Goal: Task Accomplishment & Management: Use online tool/utility

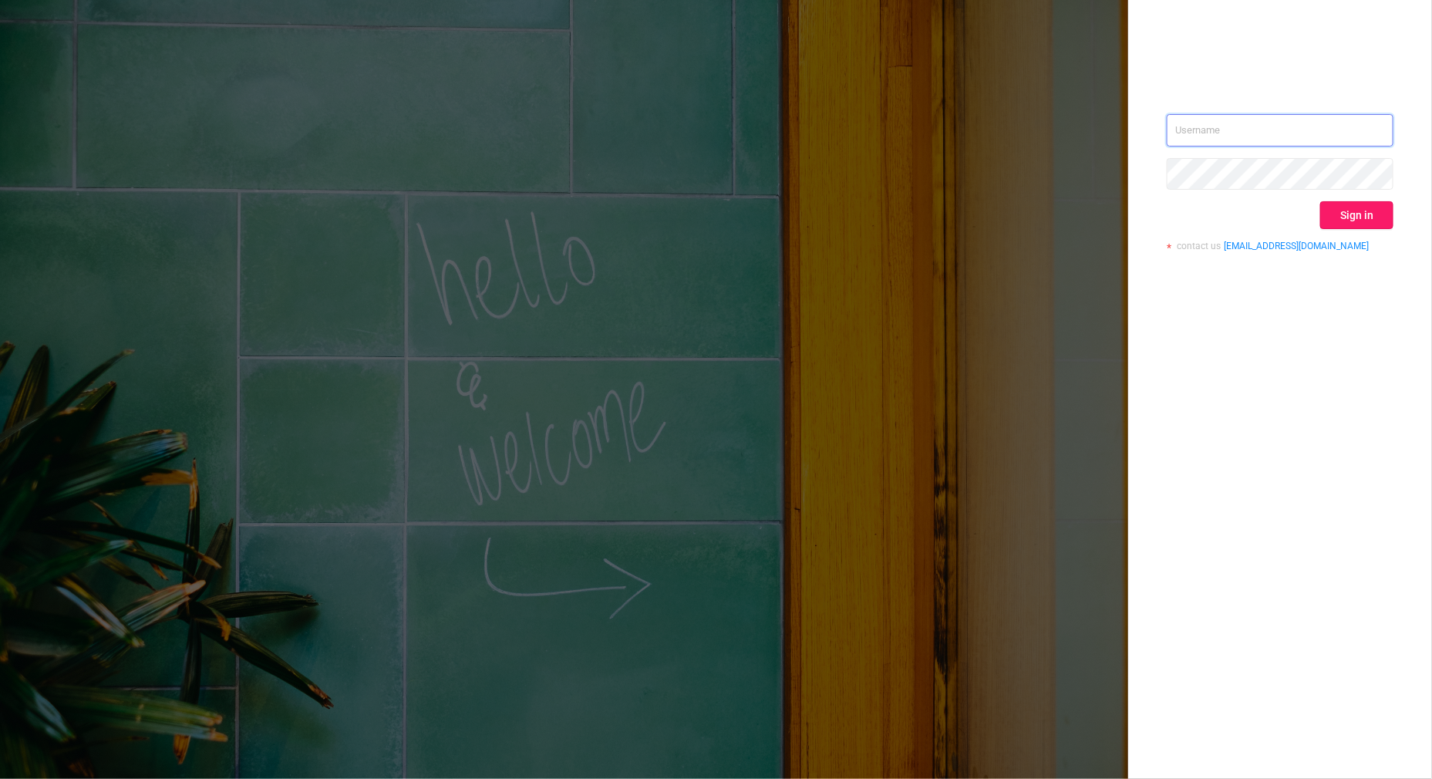
type input "[PERSON_NAME][EMAIL_ADDRESS][DOMAIN_NAME]"
click at [1334, 221] on button "Sign in" at bounding box center [1357, 215] width 73 height 28
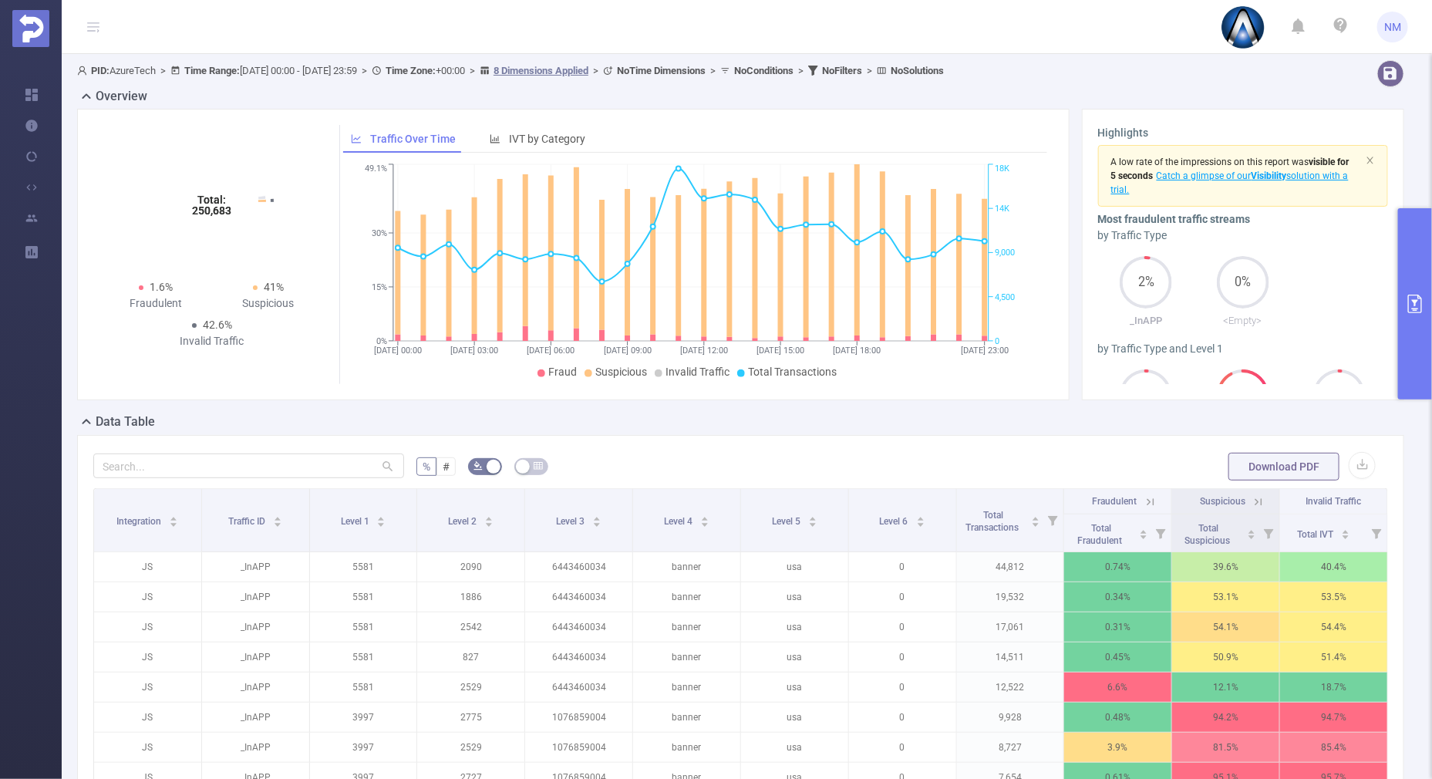
click at [1413, 343] on button "primary" at bounding box center [1415, 303] width 34 height 191
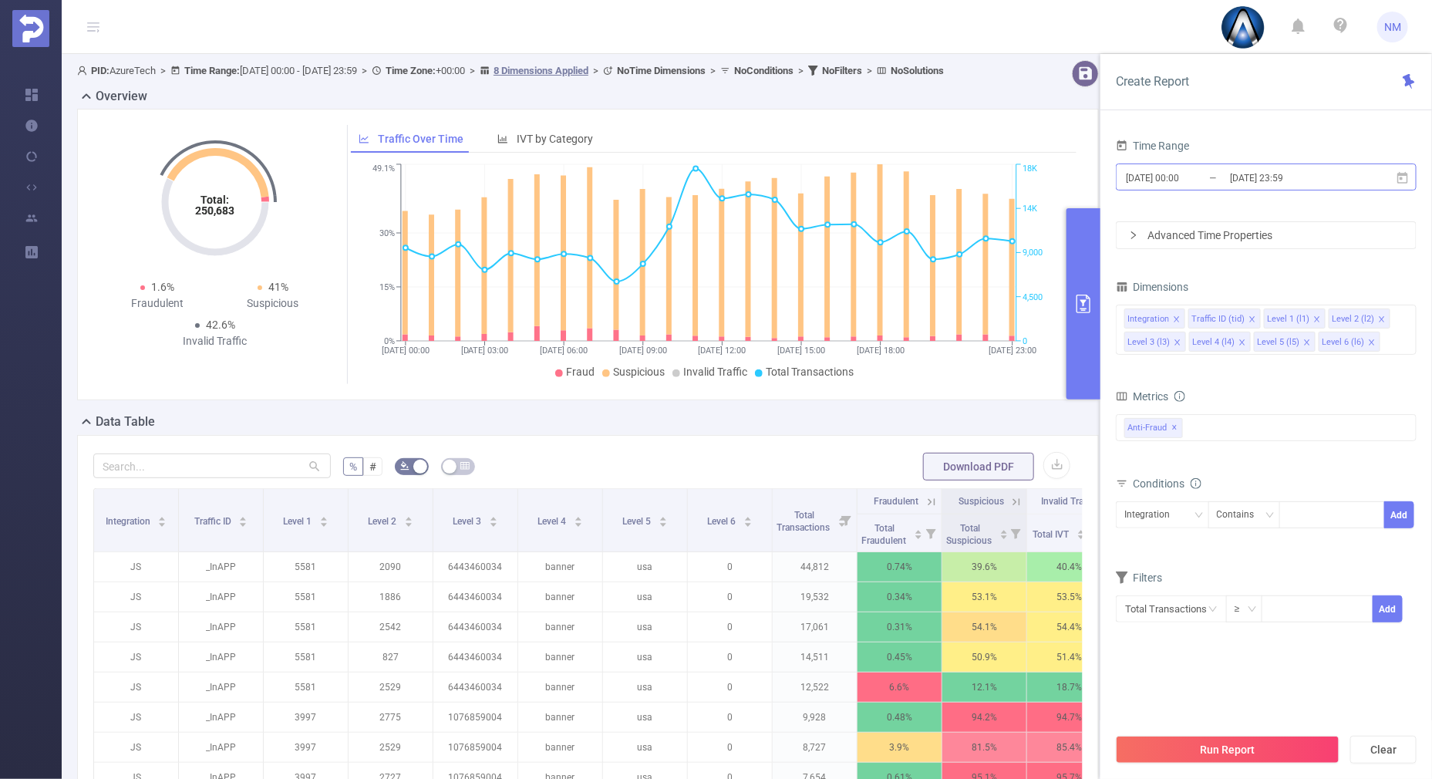
click at [1268, 177] on input "[DATE] 23:59" at bounding box center [1291, 177] width 125 height 21
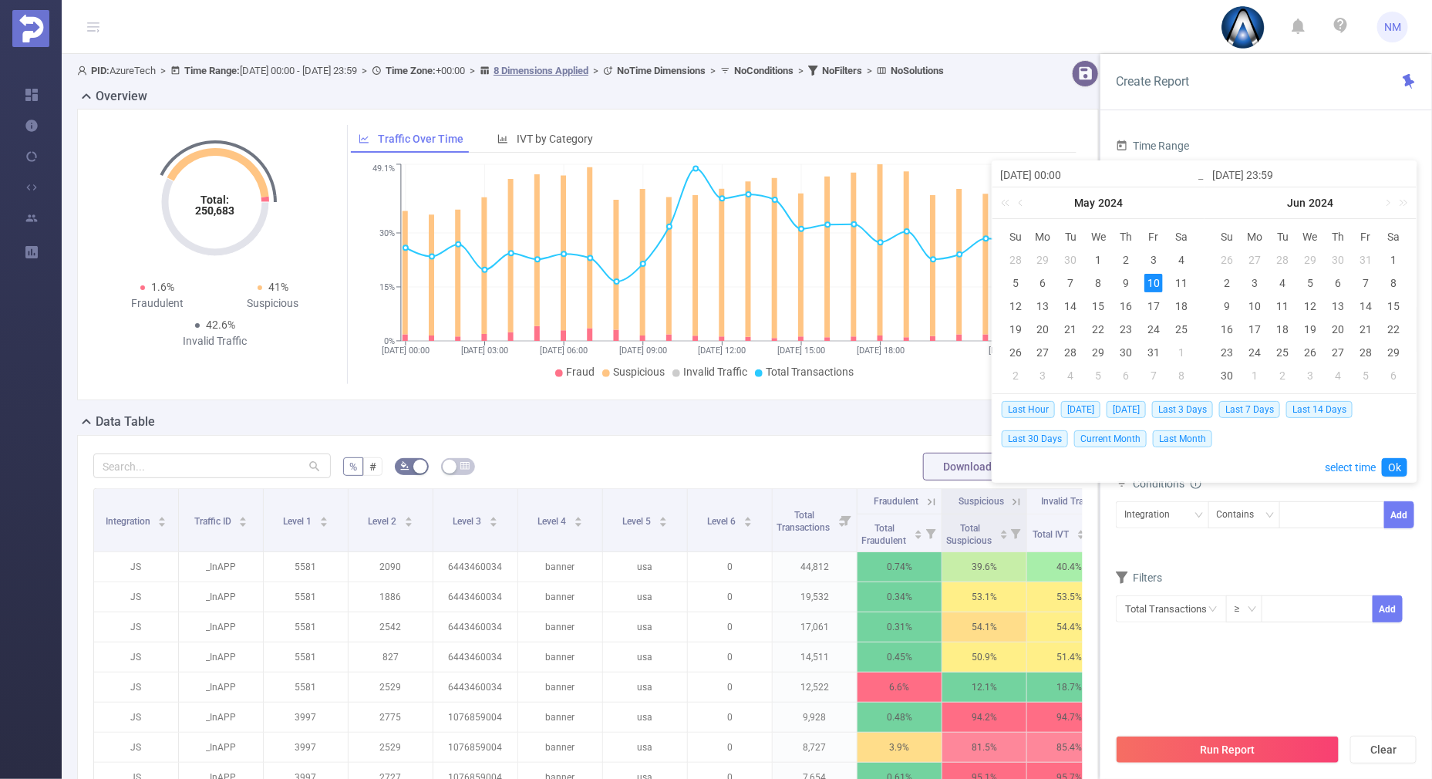
click at [1412, 201] on div "[DATE]" at bounding box center [1311, 202] width 212 height 31
click at [1408, 204] on link at bounding box center [1402, 202] width 20 height 31
click at [1404, 201] on link at bounding box center [1402, 202] width 20 height 31
click at [1220, 200] on link at bounding box center [1220, 202] width 20 height 31
click at [1385, 203] on link at bounding box center [1388, 202] width 14 height 31
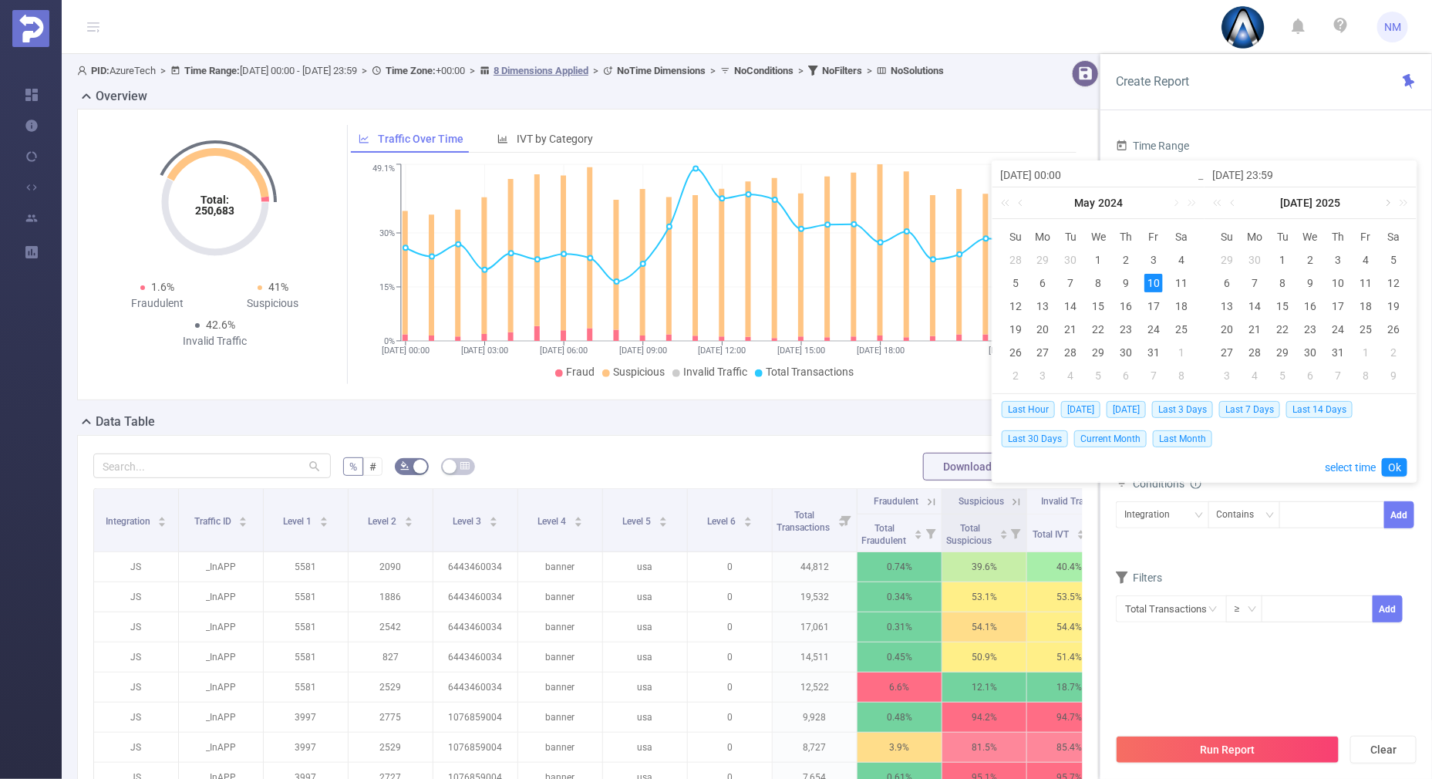
click at [1386, 203] on link at bounding box center [1388, 202] width 14 height 31
click at [1344, 284] on div "11" at bounding box center [1338, 283] width 19 height 19
click at [1390, 286] on div "13" at bounding box center [1394, 283] width 19 height 19
type input "[DATE] 00:00"
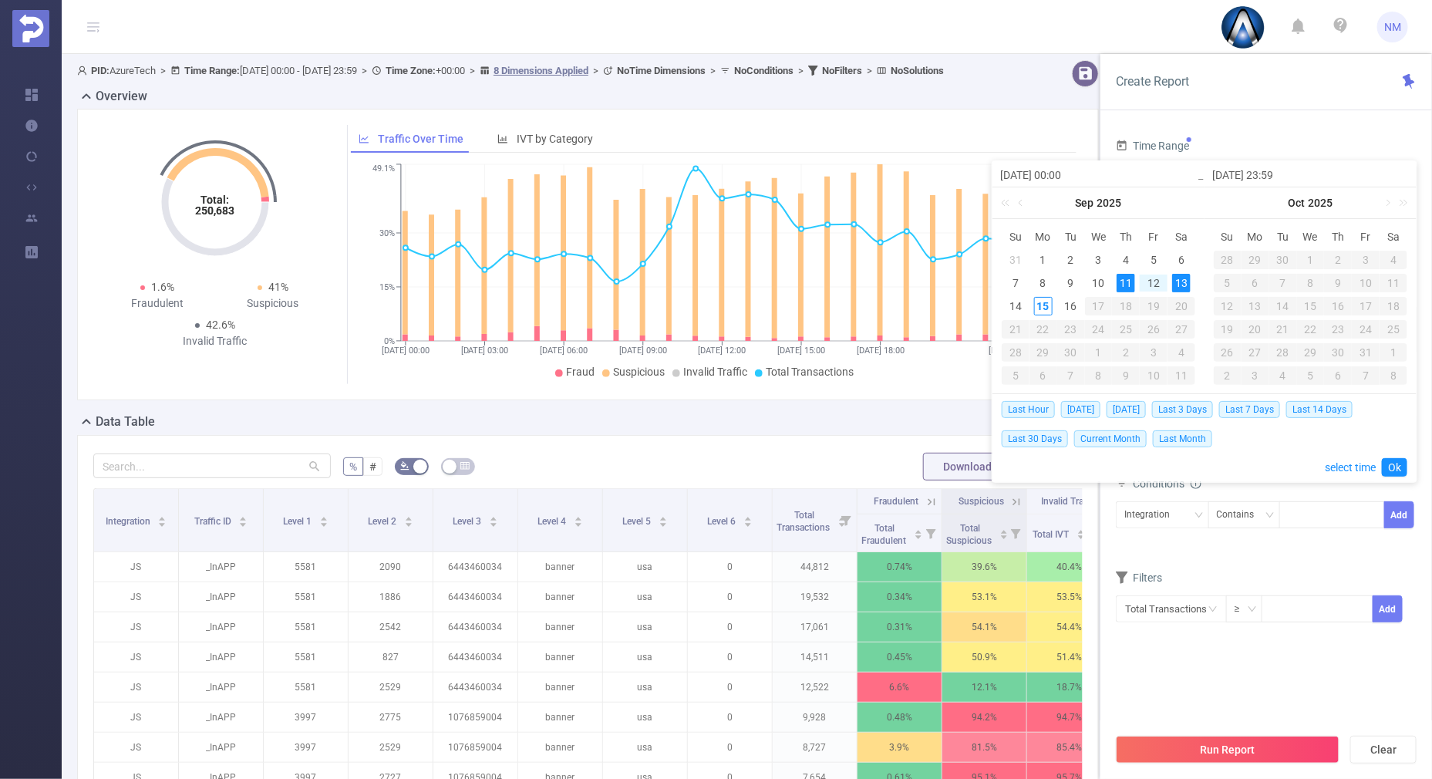
type input "[DATE] 23:59"
type input "[DATE] 00:00"
type input "[DATE] 23:59"
click at [1022, 305] on div "14" at bounding box center [1016, 306] width 19 height 19
click at [1179, 282] on div "13" at bounding box center [1181, 283] width 19 height 19
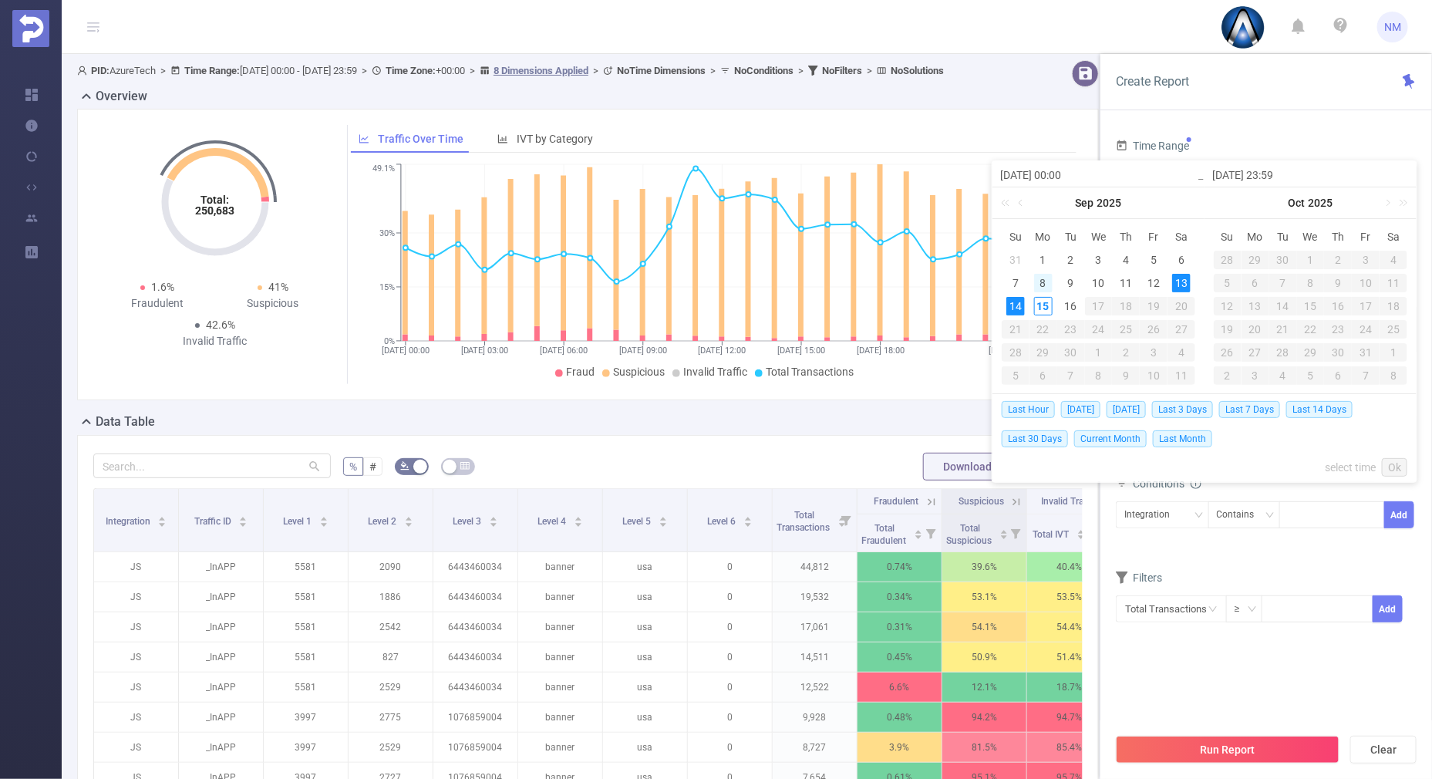
type input "[DATE] 00:00"
type input "[DATE] 23:59"
type input "[DATE] 00:00"
type input "[DATE] 23:59"
click at [1045, 301] on div "15" at bounding box center [1043, 306] width 19 height 19
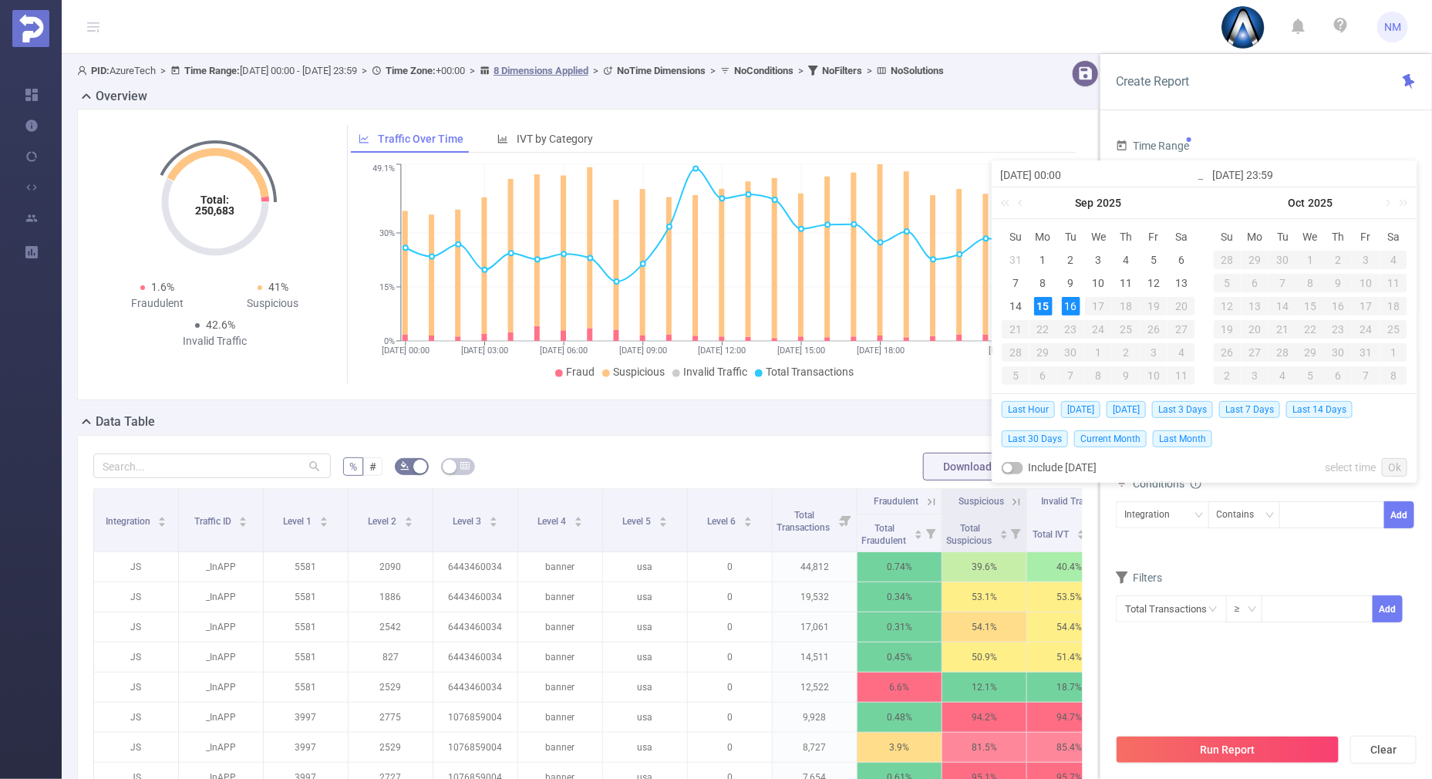
click at [1197, 286] on div "Su Mo Tu We Th Fr Sa 31 1 2 3 4 5 6 7 8 9 10 11 12 13 14 15 16 17 18 19 20 21 2…" at bounding box center [1099, 305] width 212 height 175
click at [1176, 282] on div "13" at bounding box center [1181, 283] width 19 height 19
type input "[DATE] 23:59"
click at [1396, 468] on link "Ok" at bounding box center [1394, 467] width 25 height 19
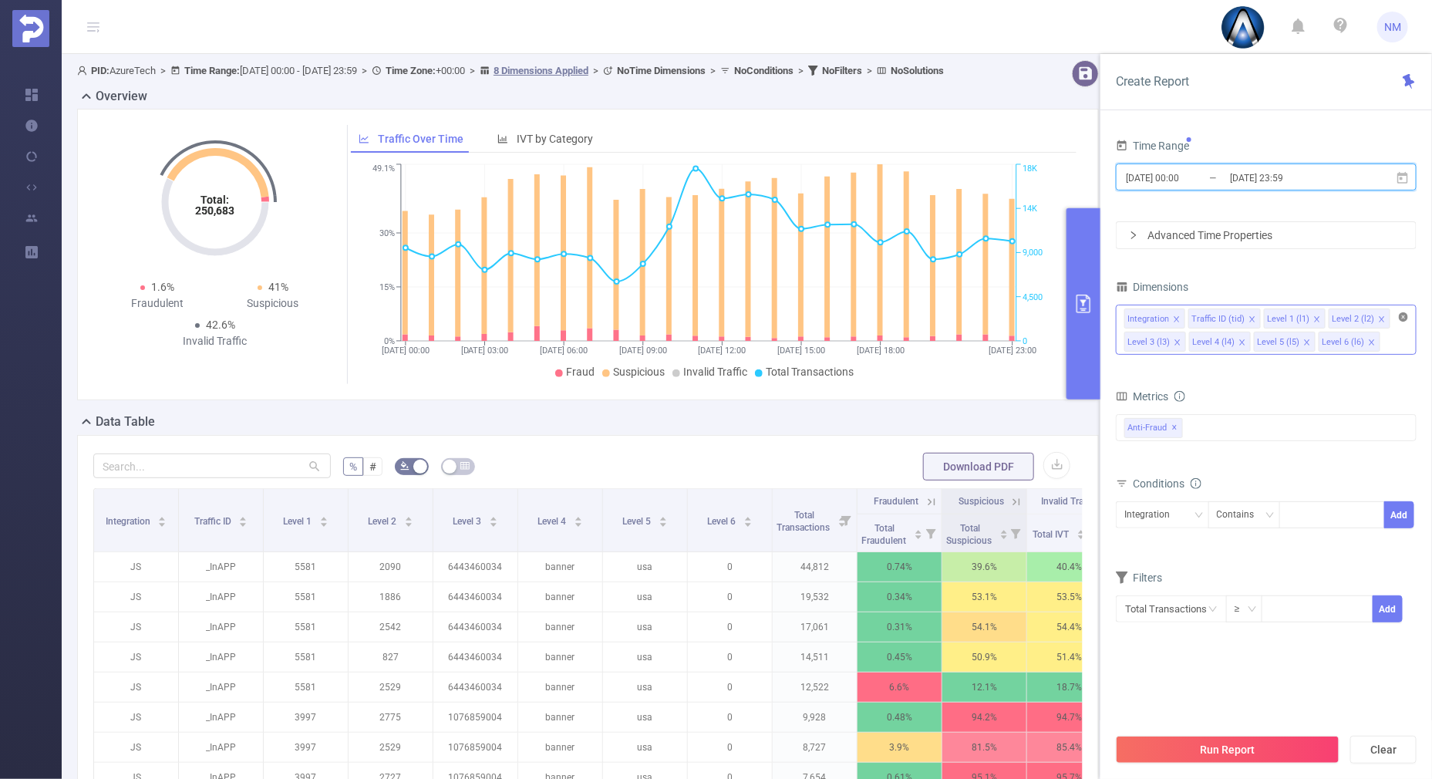
click at [1408, 312] on icon "icon: close-circle" at bounding box center [1403, 316] width 9 height 9
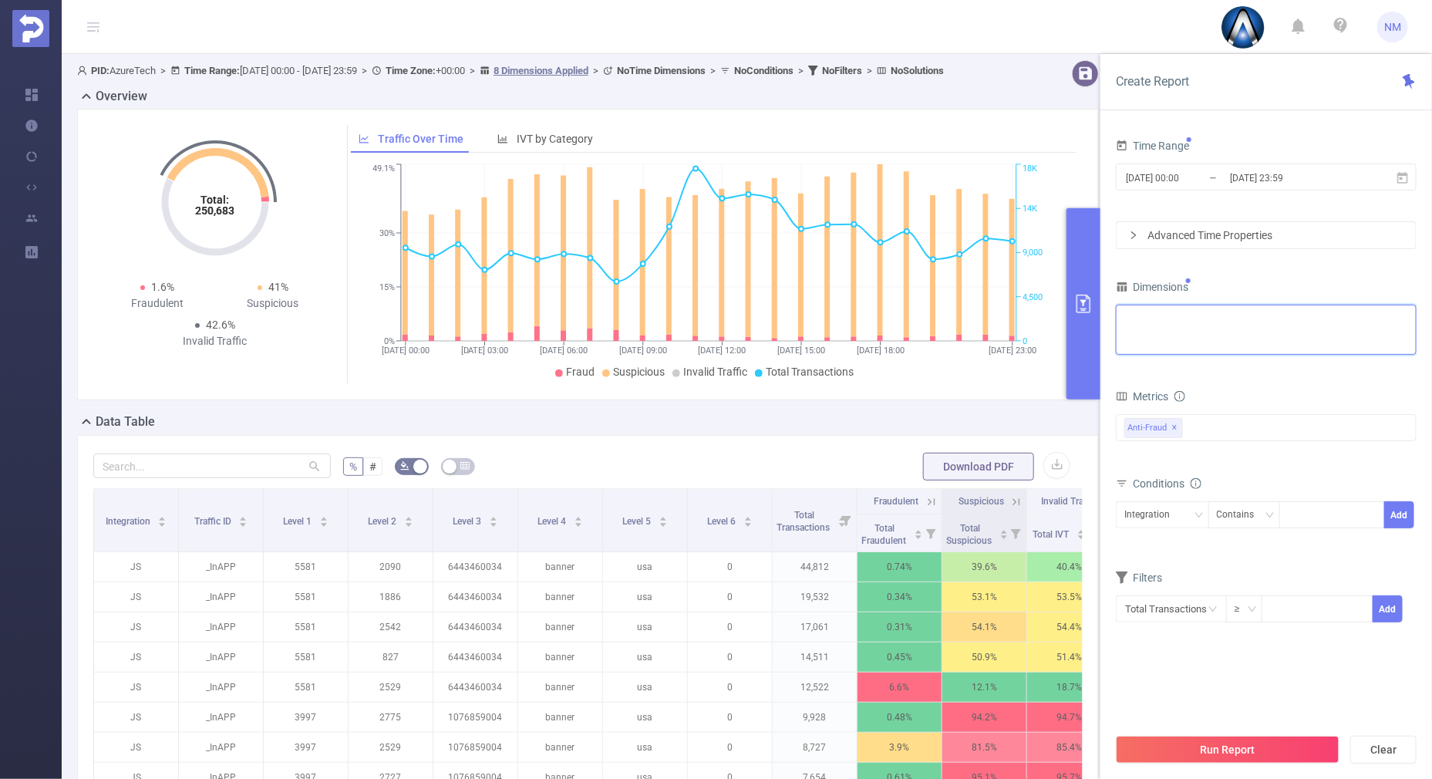
click at [1324, 328] on div "Integration Traffic ID (tid) Level 1 (l1) Level 2 (l2) Level 3 (l3) Level 4 (l4…" at bounding box center [1267, 317] width 284 height 25
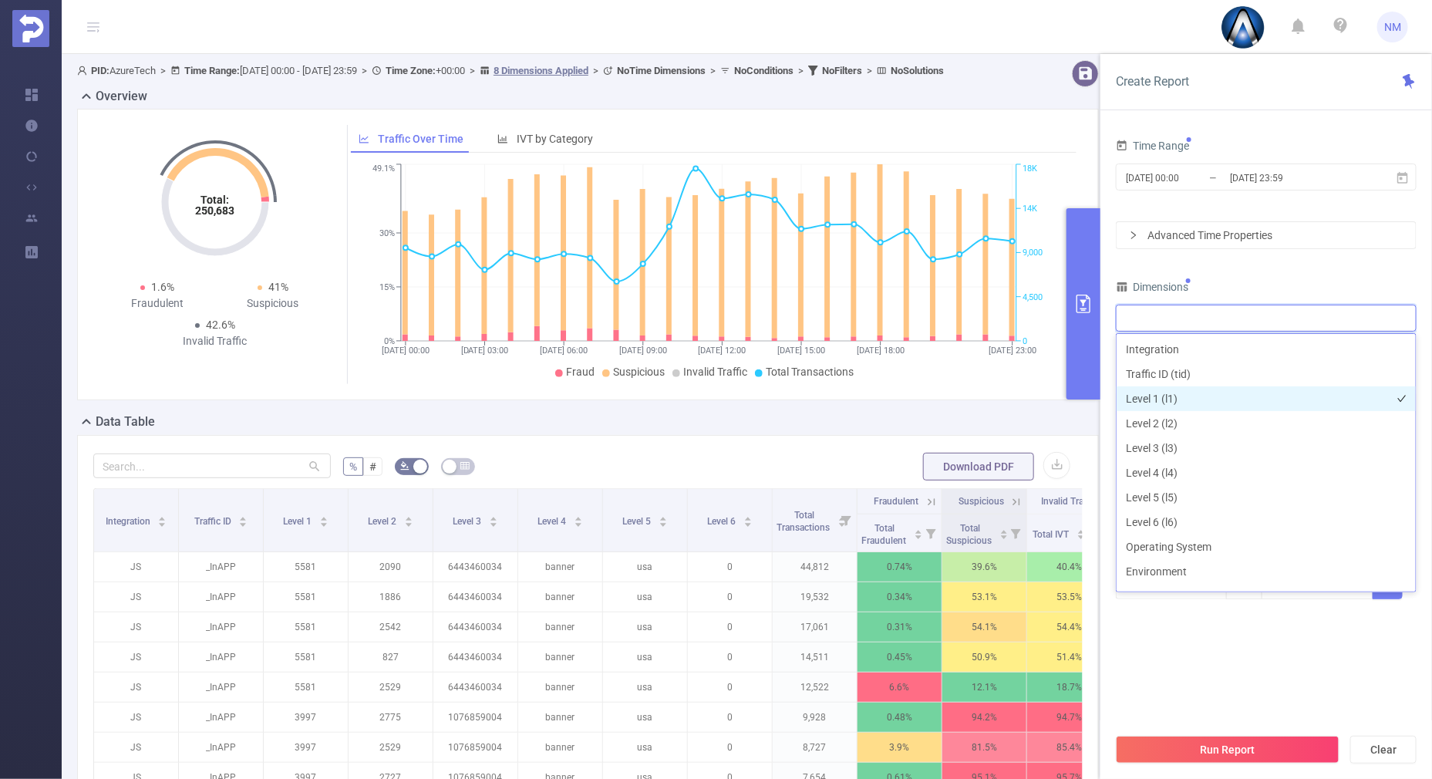
click at [1207, 405] on li "Level 1 (l1)" at bounding box center [1266, 398] width 299 height 25
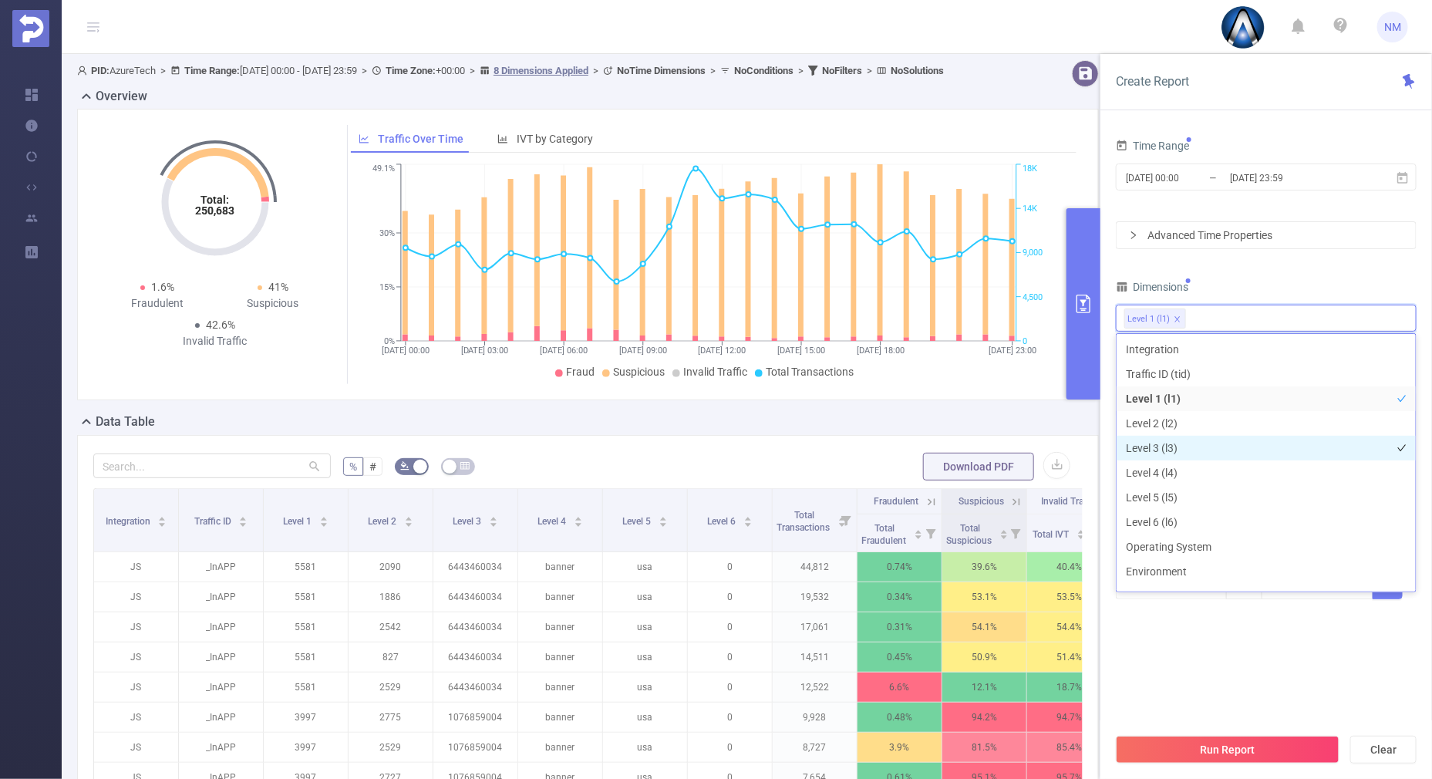
click at [1176, 452] on li "Level 3 (l3)" at bounding box center [1266, 448] width 299 height 25
click at [1265, 268] on div "Time Range [DATE] 00:00 _ [DATE] 23:59 Advanced Time Properties Dimensions Leve…" at bounding box center [1266, 377] width 301 height 484
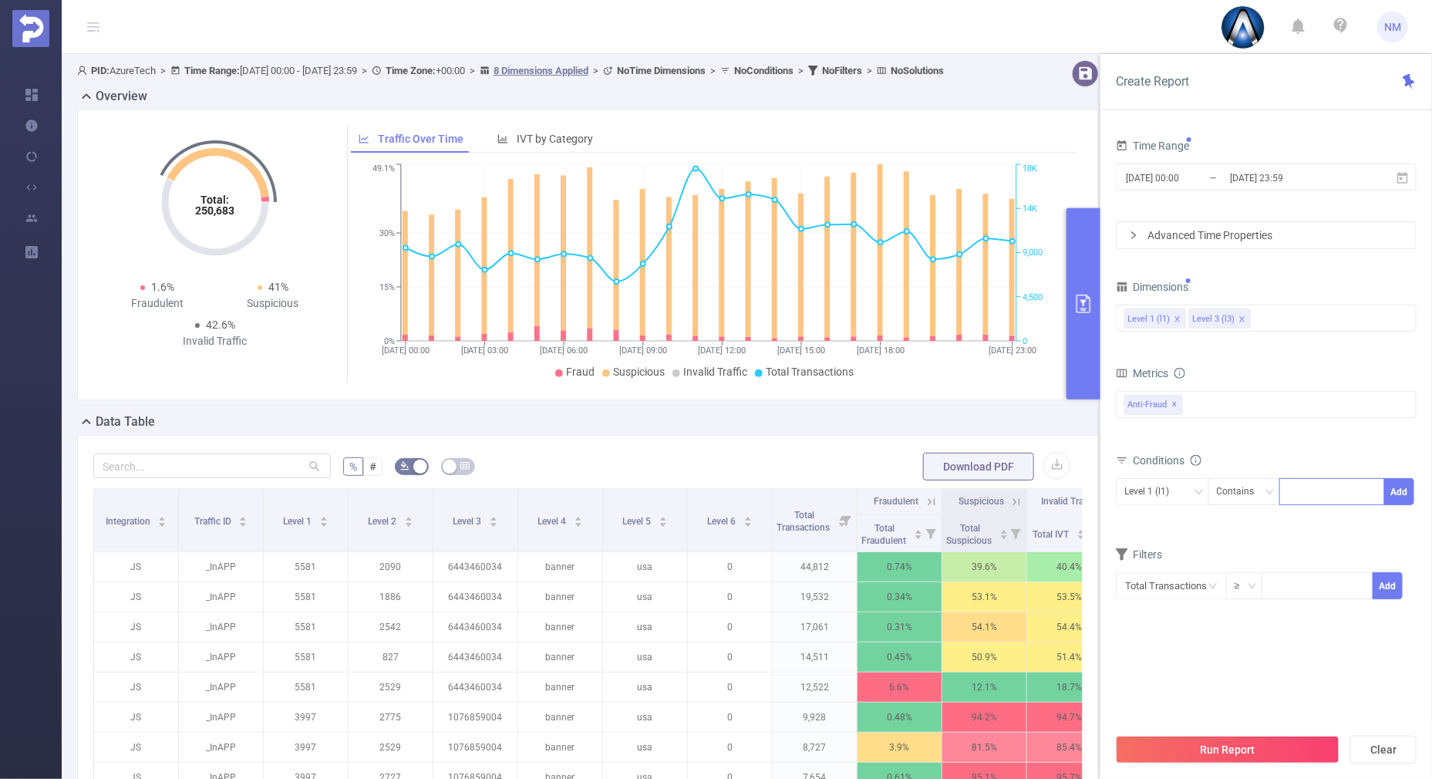
click at [1307, 498] on div at bounding box center [1332, 491] width 89 height 25
type input "21872"
click at [1401, 482] on button "Add" at bounding box center [1400, 491] width 30 height 27
click at [1196, 491] on icon "icon: down" at bounding box center [1198, 491] width 9 height 9
click at [1170, 529] on li "Level 1 (l1)" at bounding box center [1162, 522] width 93 height 25
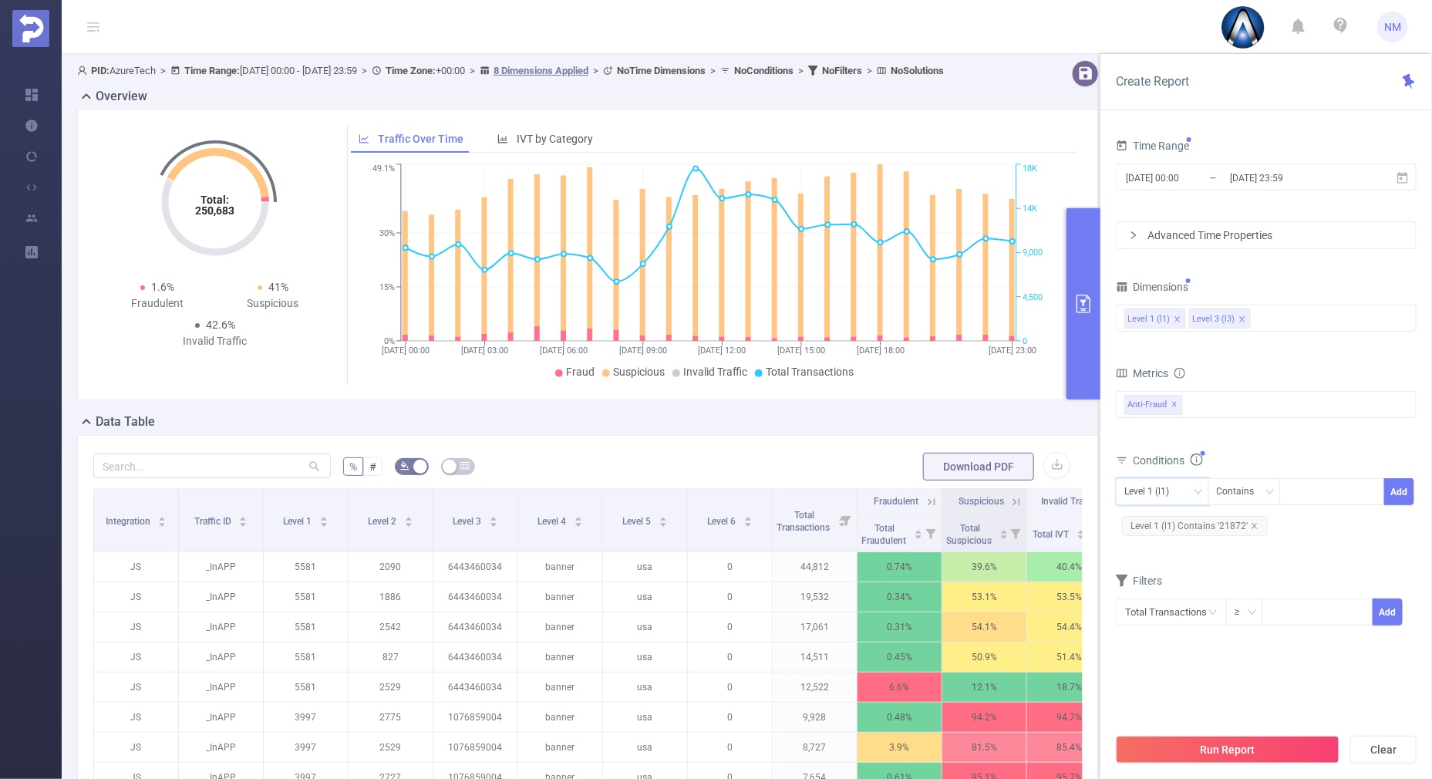
drag, startPoint x: 1162, startPoint y: 748, endPoint x: 1172, endPoint y: 721, distance: 28.8
click at [1163, 750] on button "Run Report" at bounding box center [1228, 750] width 224 height 28
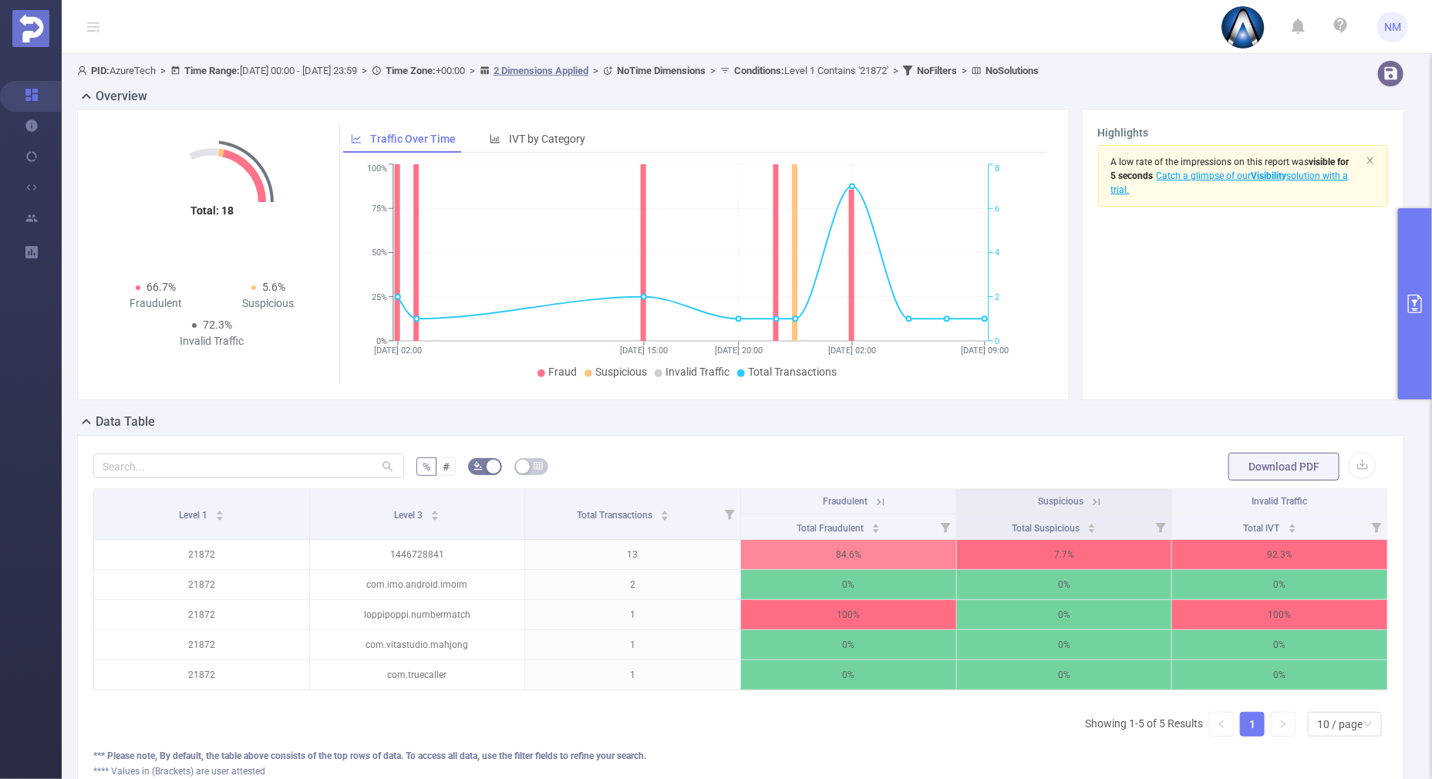
click at [877, 498] on icon at bounding box center [880, 501] width 7 height 7
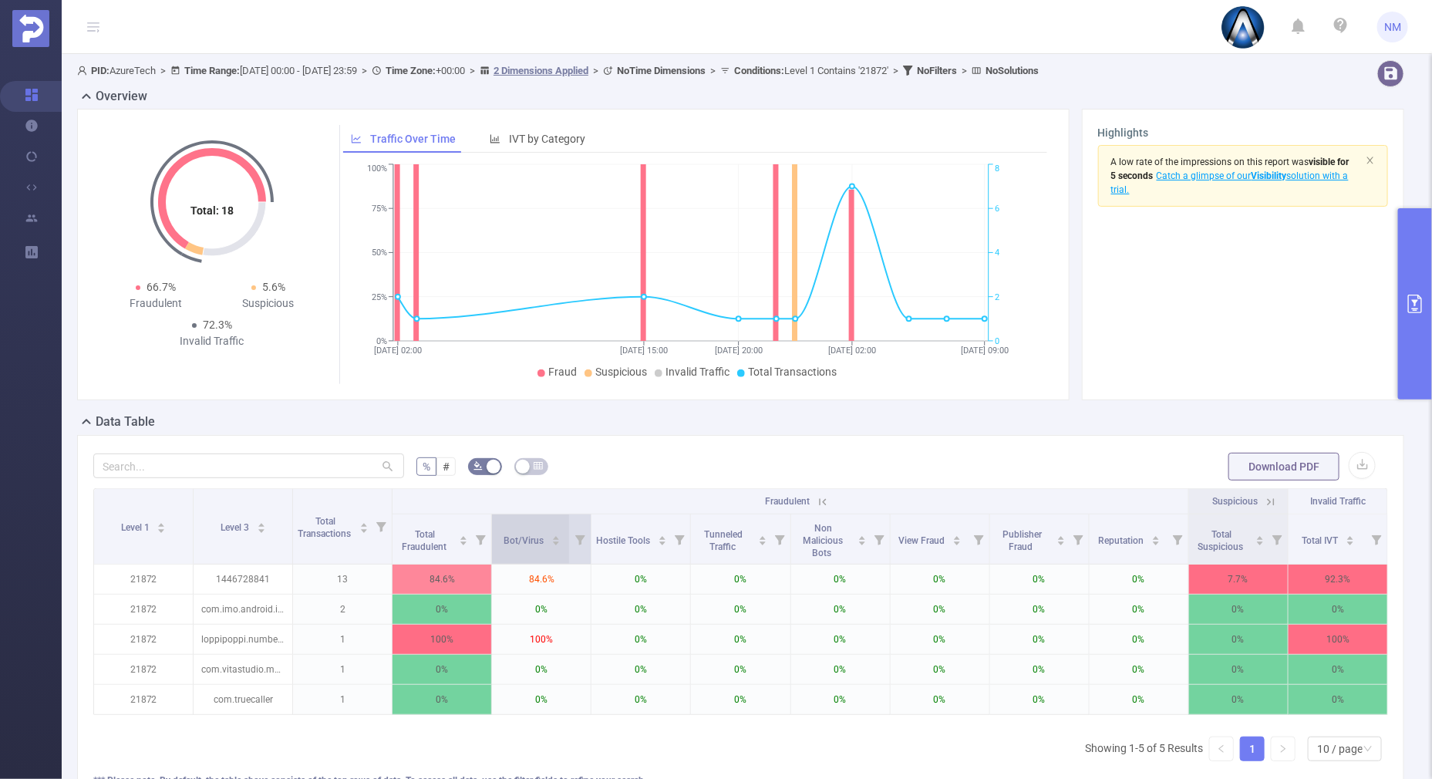
click at [552, 534] on icon "icon: caret-up" at bounding box center [556, 538] width 8 height 8
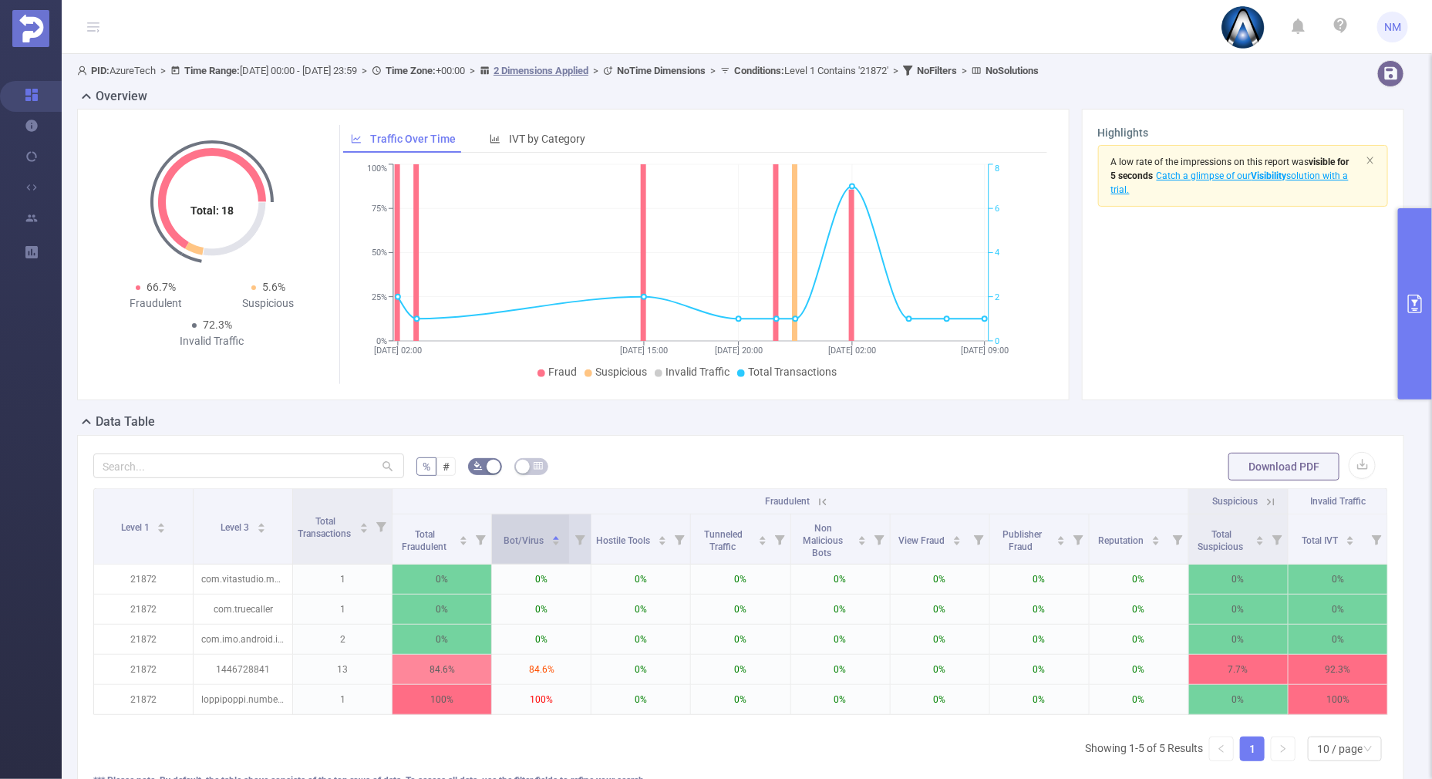
click at [552, 545] on icon "icon: caret-down" at bounding box center [556, 543] width 8 height 8
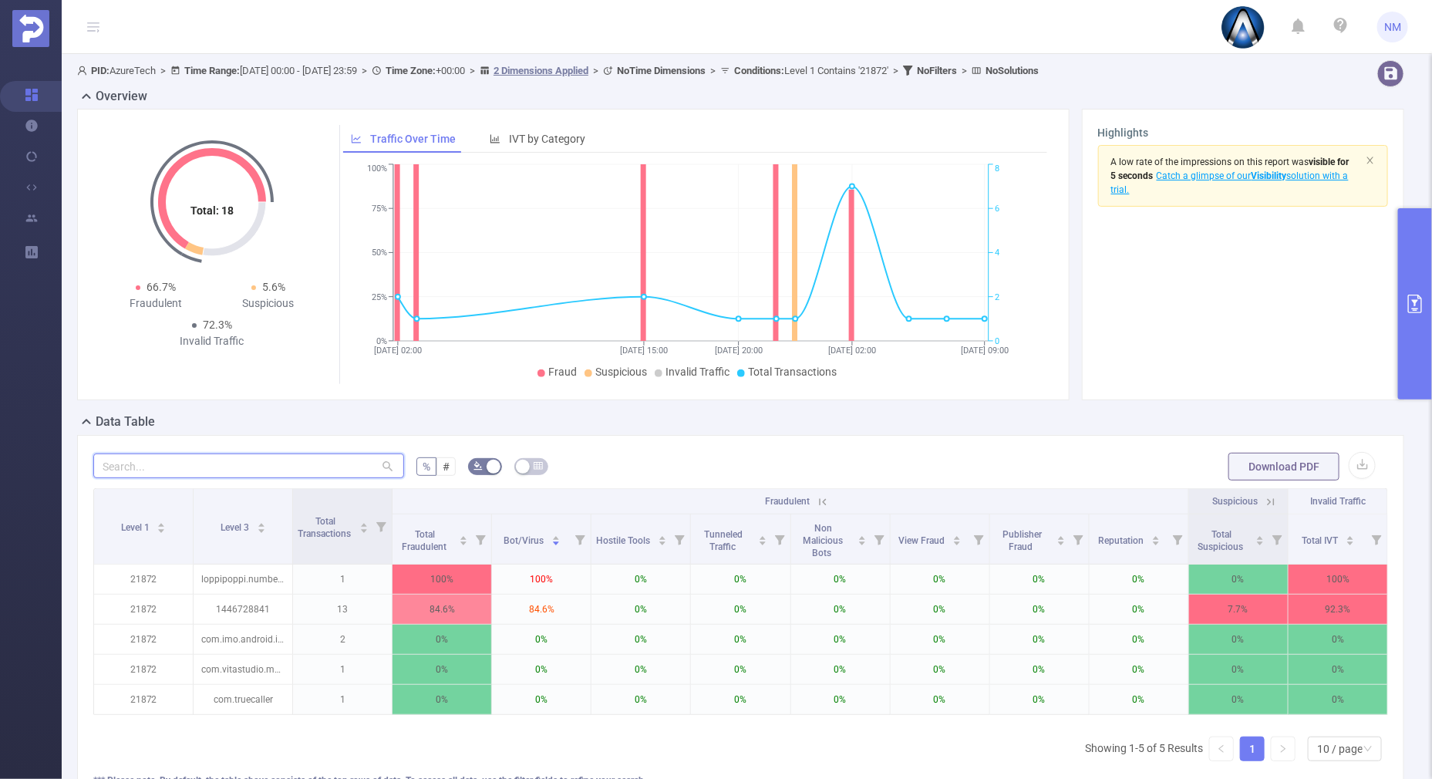
click at [247, 463] on input "text" at bounding box center [248, 466] width 311 height 25
paste input "1631997183"
type input "1631997183"
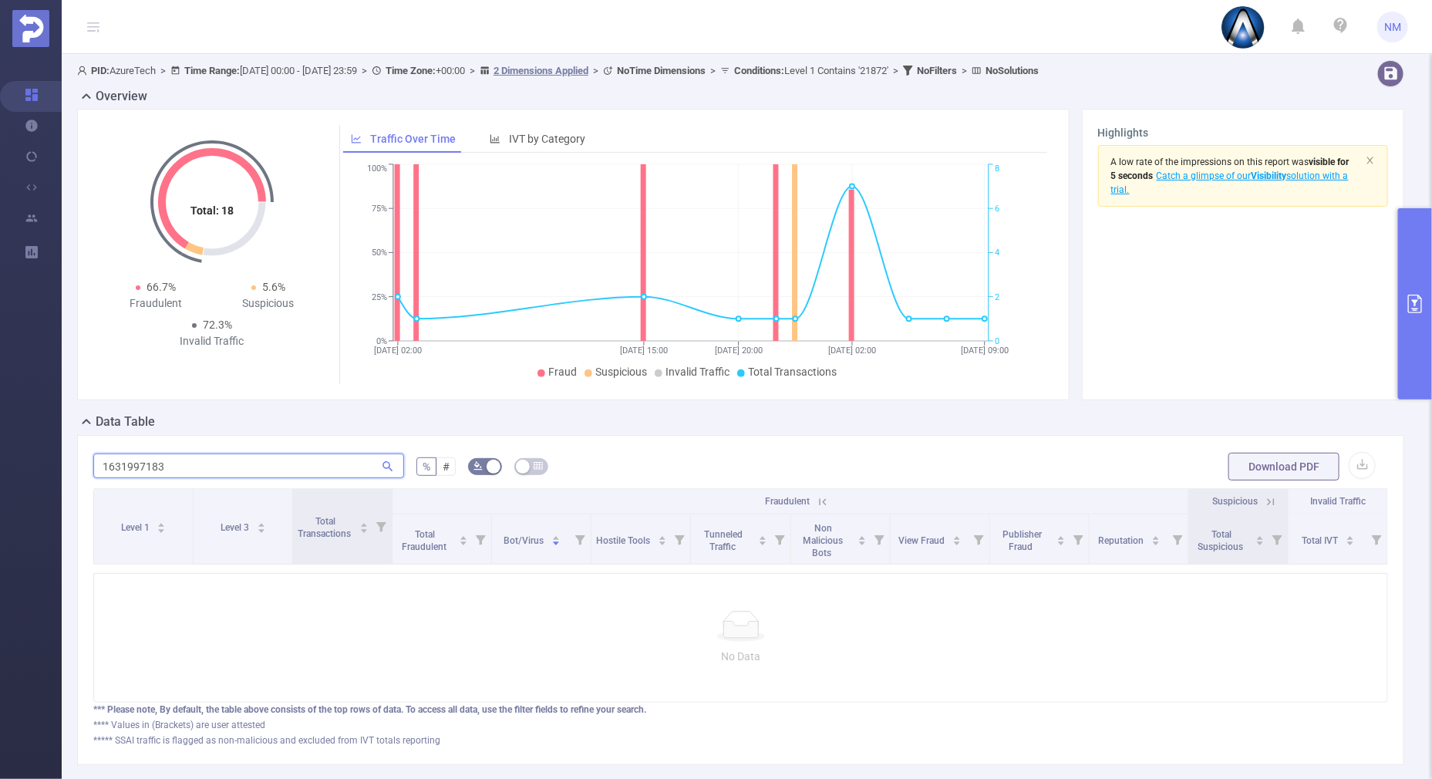
click at [51, 462] on section "Overview Help Center (New) Usage Notification Integrations Users Reports PID: A…" at bounding box center [716, 389] width 1432 height 779
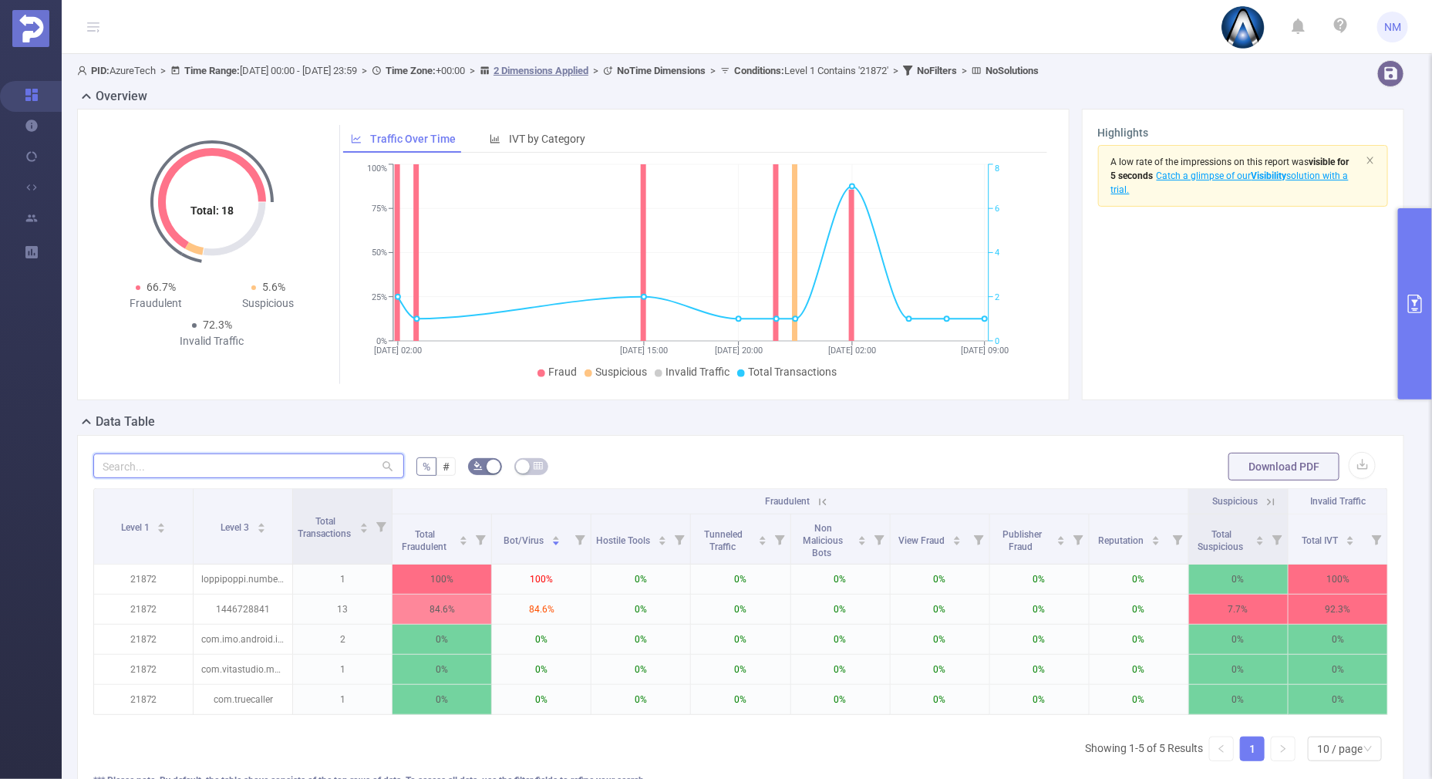
paste input "1466292431"
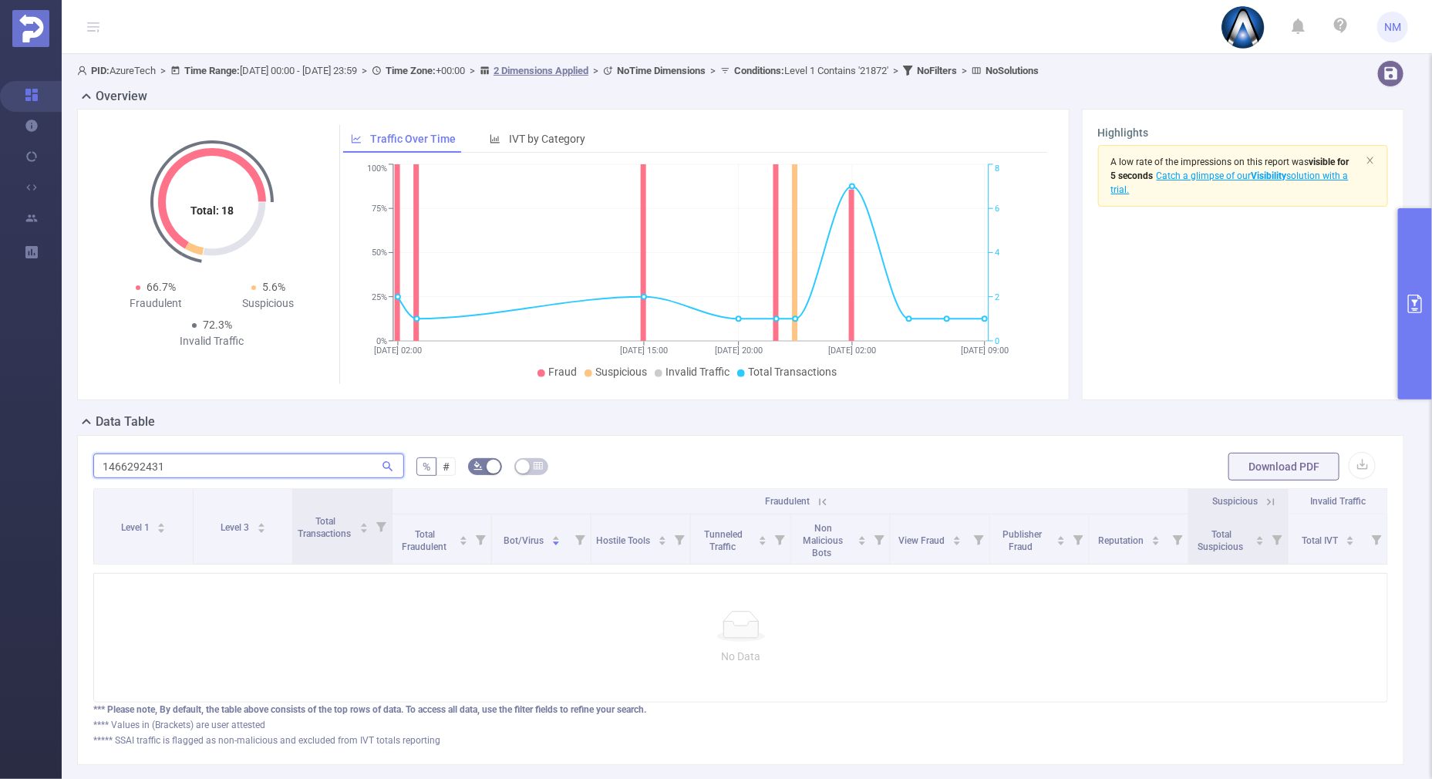
drag, startPoint x: 220, startPoint y: 466, endPoint x: 108, endPoint y: 467, distance: 111.9
click at [108, 467] on input "1466292431" at bounding box center [248, 466] width 311 height 25
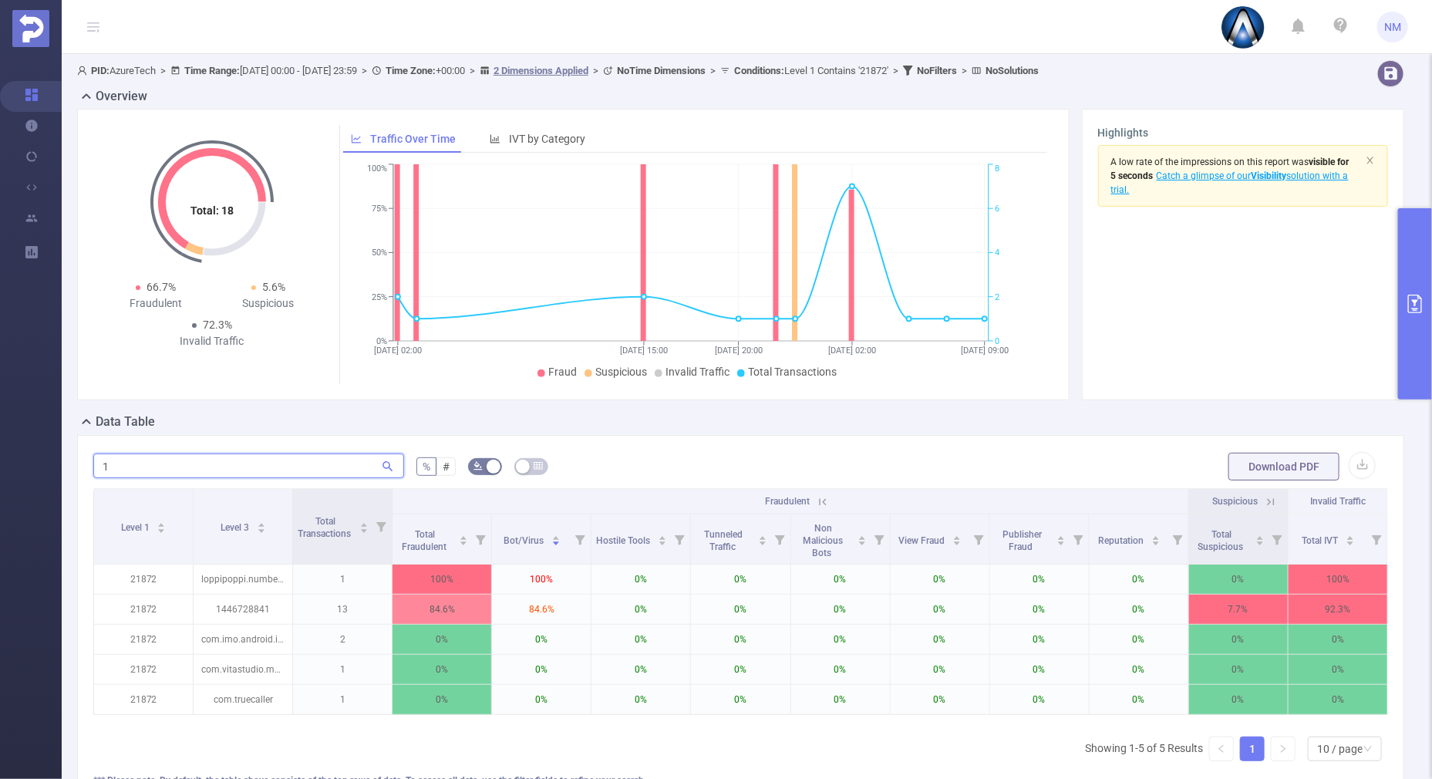
type input "1"
